Goal: Task Accomplishment & Management: Manage account settings

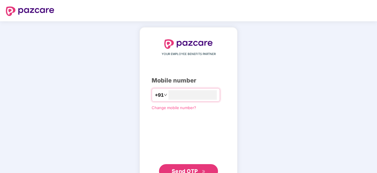
type input "**********"
click at [207, 169] on button "Send OTP" at bounding box center [188, 171] width 59 height 14
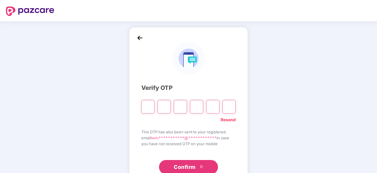
paste input "*"
type input "*"
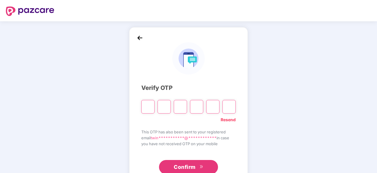
type input "*"
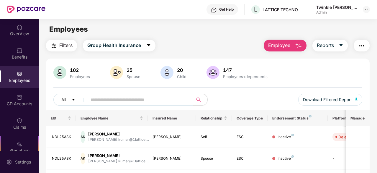
click at [282, 47] on span "Employee" at bounding box center [279, 45] width 22 height 7
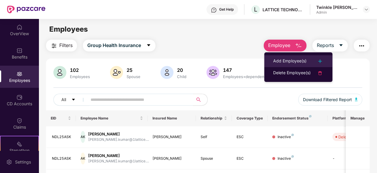
click at [282, 58] on div "Add Employee(s)" at bounding box center [289, 61] width 33 height 7
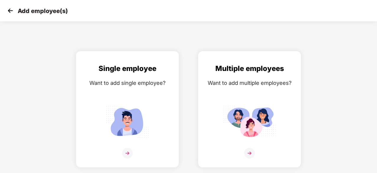
click at [7, 9] on img at bounding box center [10, 10] width 9 height 9
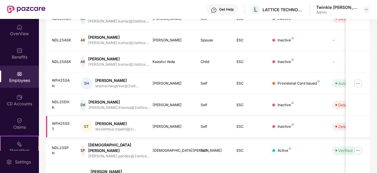
scroll to position [189, 0]
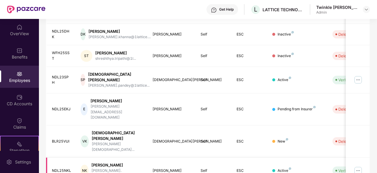
click at [360, 166] on img at bounding box center [358, 170] width 9 height 9
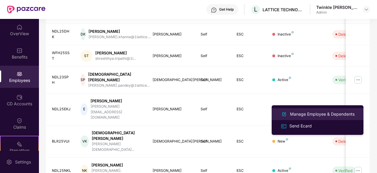
click at [316, 114] on div "Manage Employee & Dependents" at bounding box center [322, 114] width 67 height 6
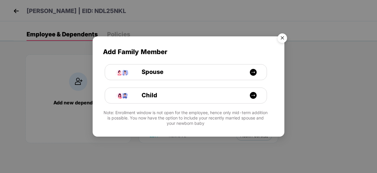
click at [282, 35] on img "Close" at bounding box center [282, 39] width 17 height 17
